Goal: Task Accomplishment & Management: Complete application form

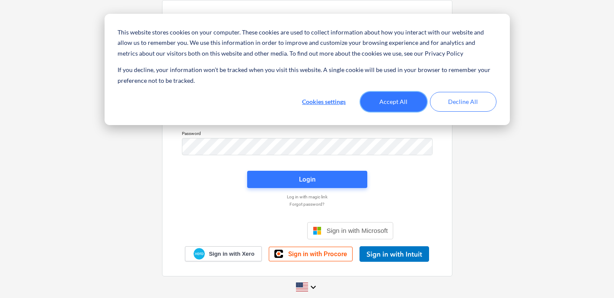
click at [404, 96] on button "Accept All" at bounding box center [393, 102] width 67 height 20
